Goal: Information Seeking & Learning: Understand process/instructions

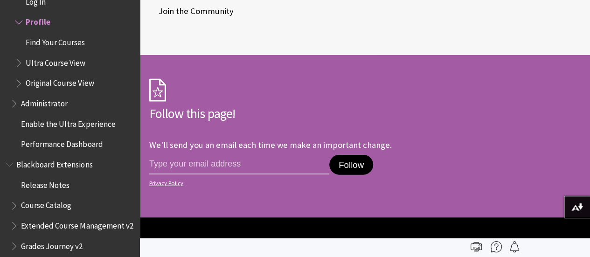
scroll to position [2798, 0]
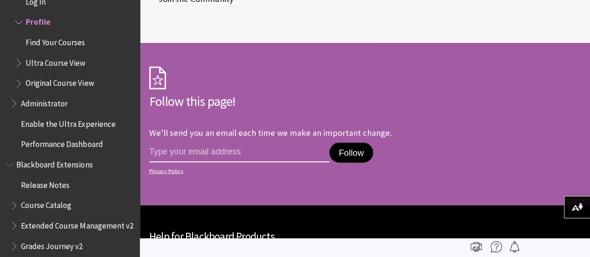
click at [188, 143] on input "email address" at bounding box center [239, 153] width 180 height 20
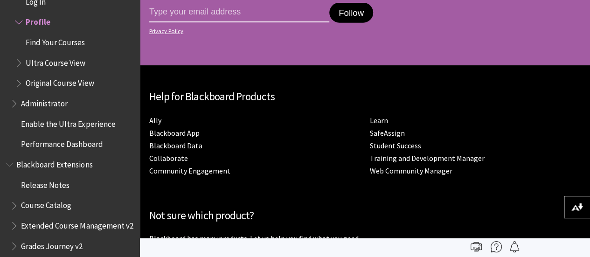
scroll to position [2984, 0]
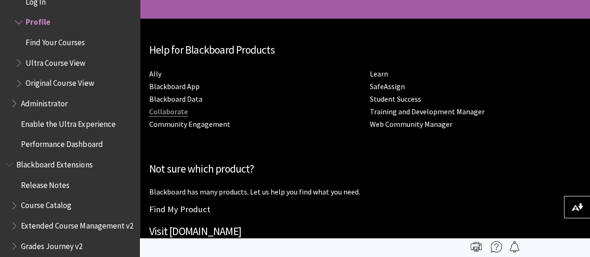
click at [188, 107] on link "Collaborate" at bounding box center [168, 112] width 39 height 10
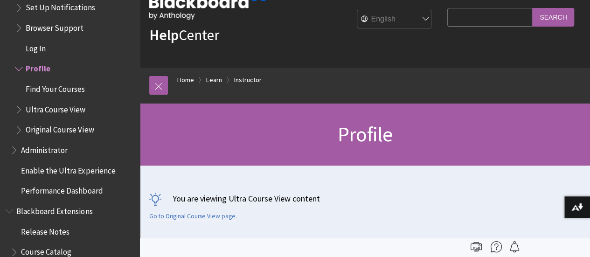
scroll to position [0, 0]
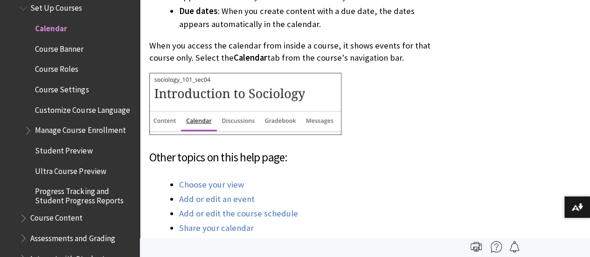
scroll to position [466, 0]
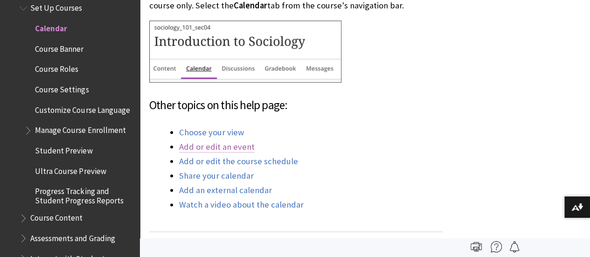
click at [250, 148] on link "Add or edit an event" at bounding box center [217, 146] width 76 height 11
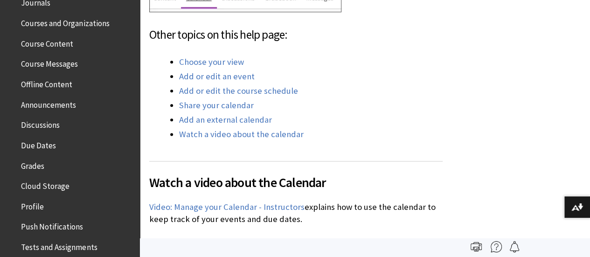
scroll to position [435, 0]
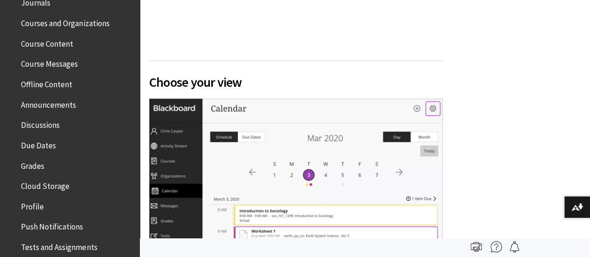
scroll to position [933, 0]
